Goal: Navigation & Orientation: Go to known website

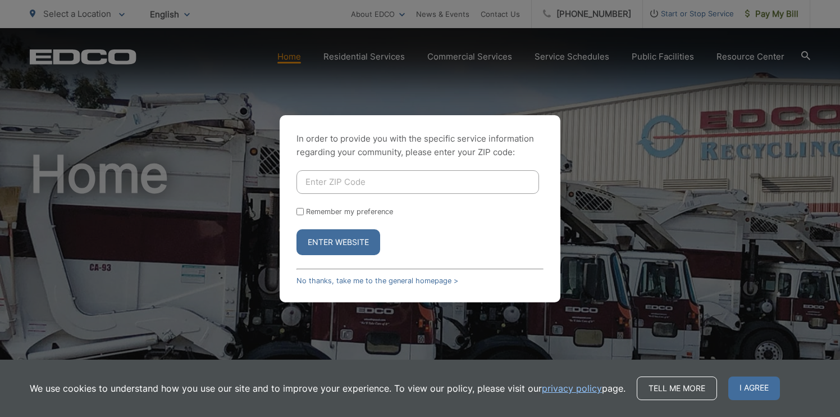
click at [325, 182] on input "Enter ZIP Code" at bounding box center [417, 182] width 243 height 24
type input "92084"
click at [302, 212] on input "Remember my preference" at bounding box center [299, 211] width 7 height 7
checkbox input "true"
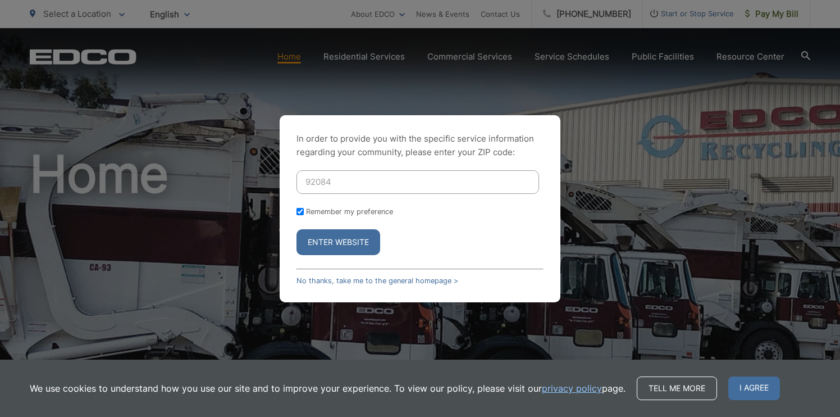
click at [321, 243] on button "Enter Website" at bounding box center [338, 242] width 84 height 26
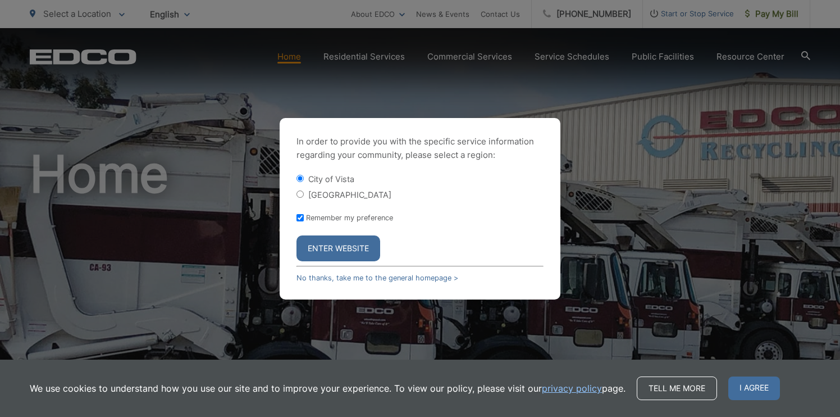
click at [326, 189] on div "[GEOGRAPHIC_DATA]" at bounding box center [419, 194] width 247 height 11
click at [325, 191] on label "[GEOGRAPHIC_DATA]" at bounding box center [349, 195] width 83 height 10
click at [304, 191] on input "[GEOGRAPHIC_DATA]" at bounding box center [299, 193] width 7 height 7
radio input "true"
click at [326, 244] on button "Enter Website" at bounding box center [338, 248] width 84 height 26
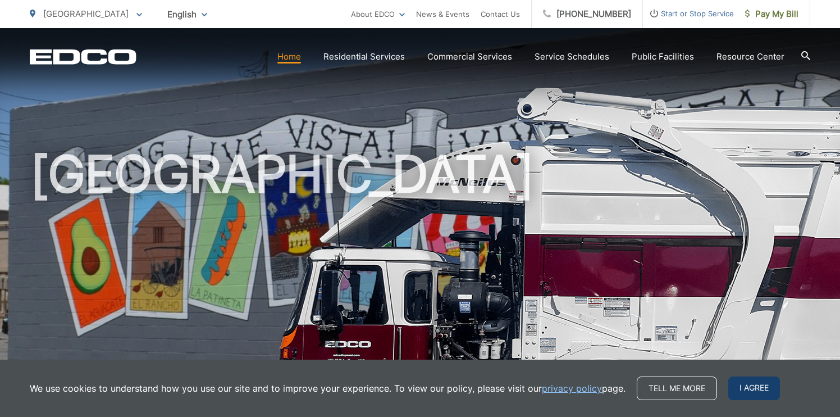
click at [749, 384] on span "I agree" at bounding box center [754, 388] width 52 height 24
